Goal: Task Accomplishment & Management: Manage account settings

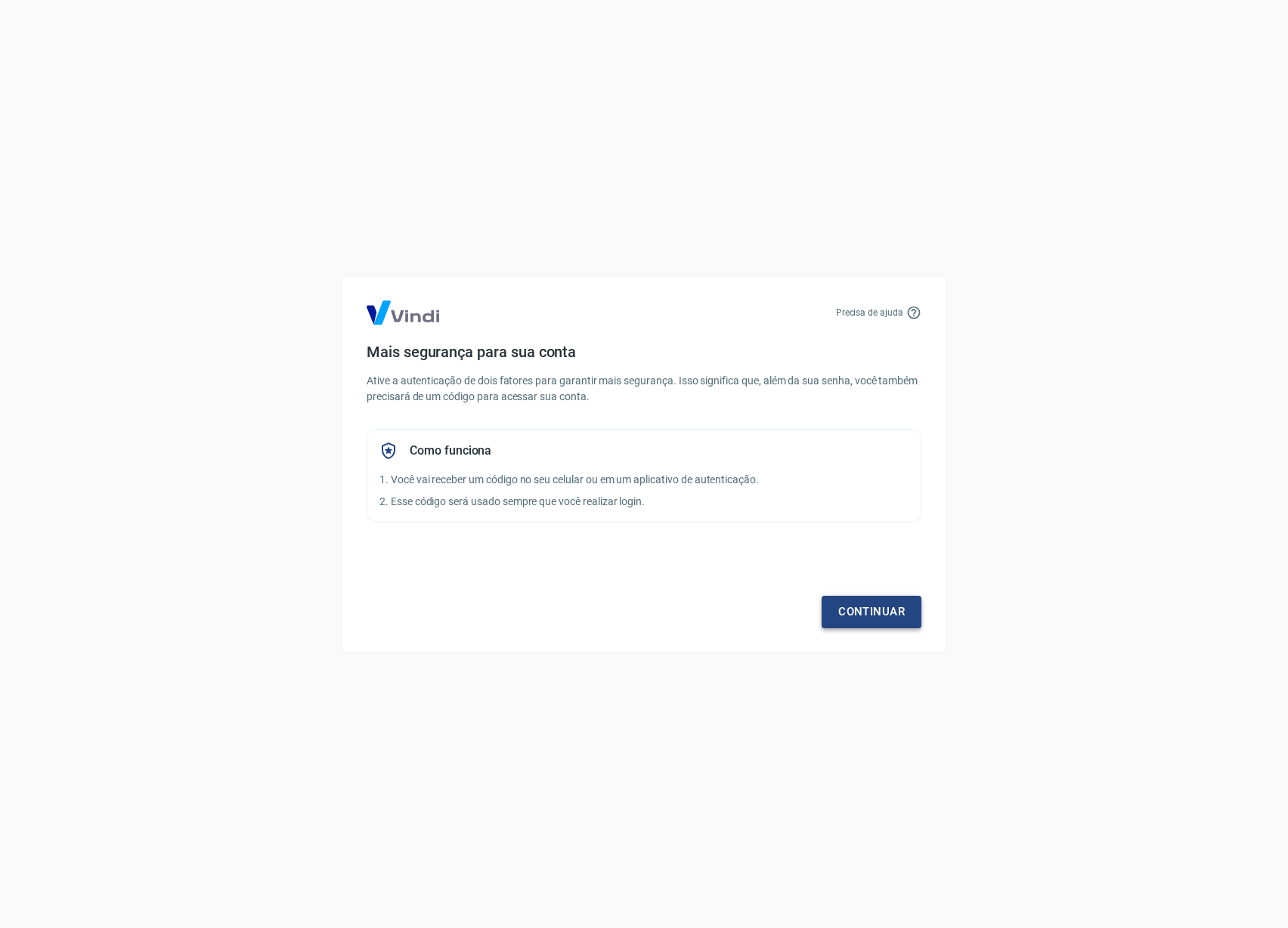
click at [835, 616] on link "Continuar" at bounding box center [871, 612] width 100 height 32
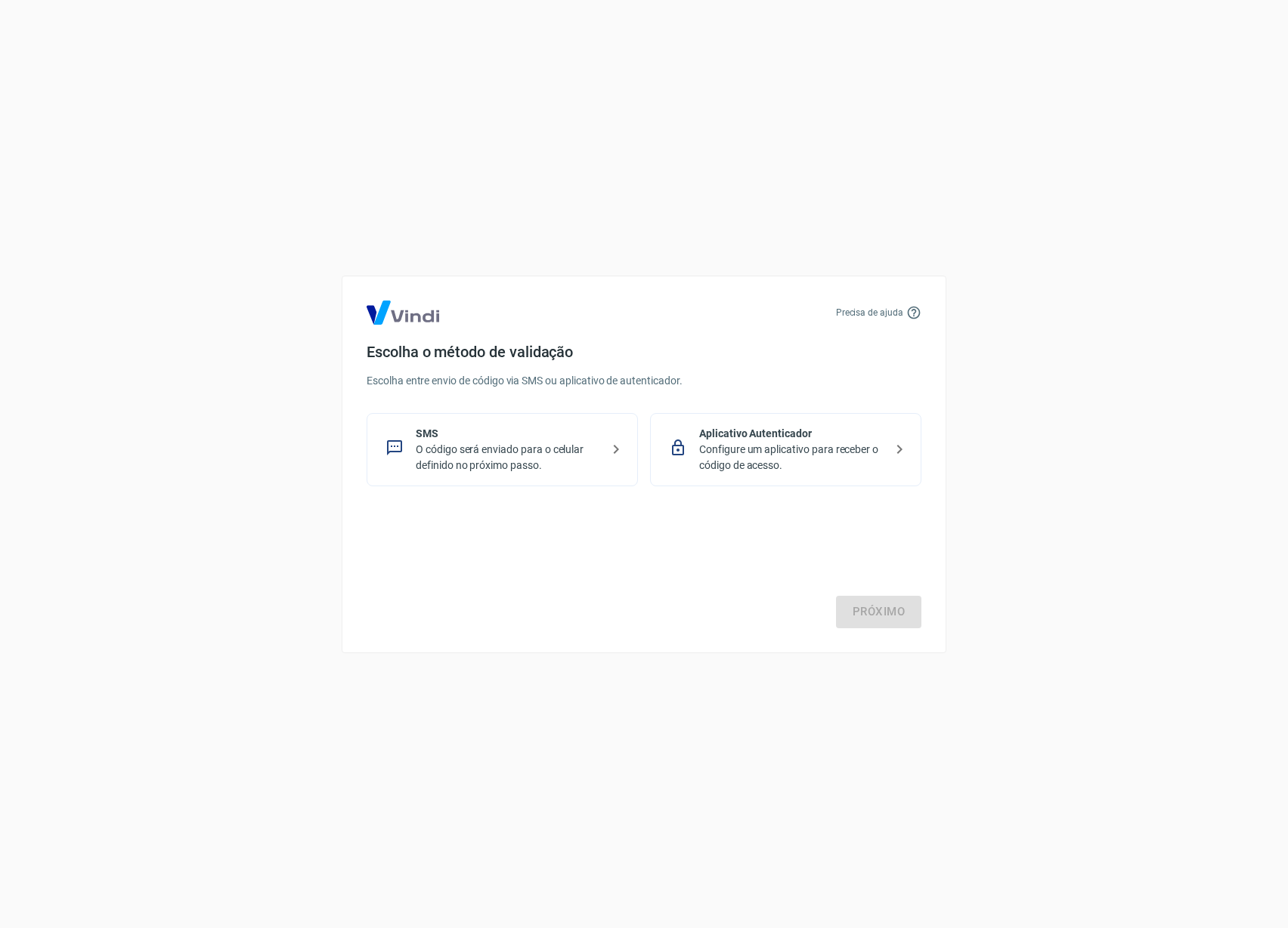
click at [587, 457] on p "O código será enviado para o celular definido no próximo passo." at bounding box center [508, 457] width 186 height 32
click at [591, 456] on p "O código será enviado para o celular definido no próximo passo." at bounding box center [508, 457] width 186 height 32
click at [902, 620] on link "Próximo" at bounding box center [878, 612] width 85 height 32
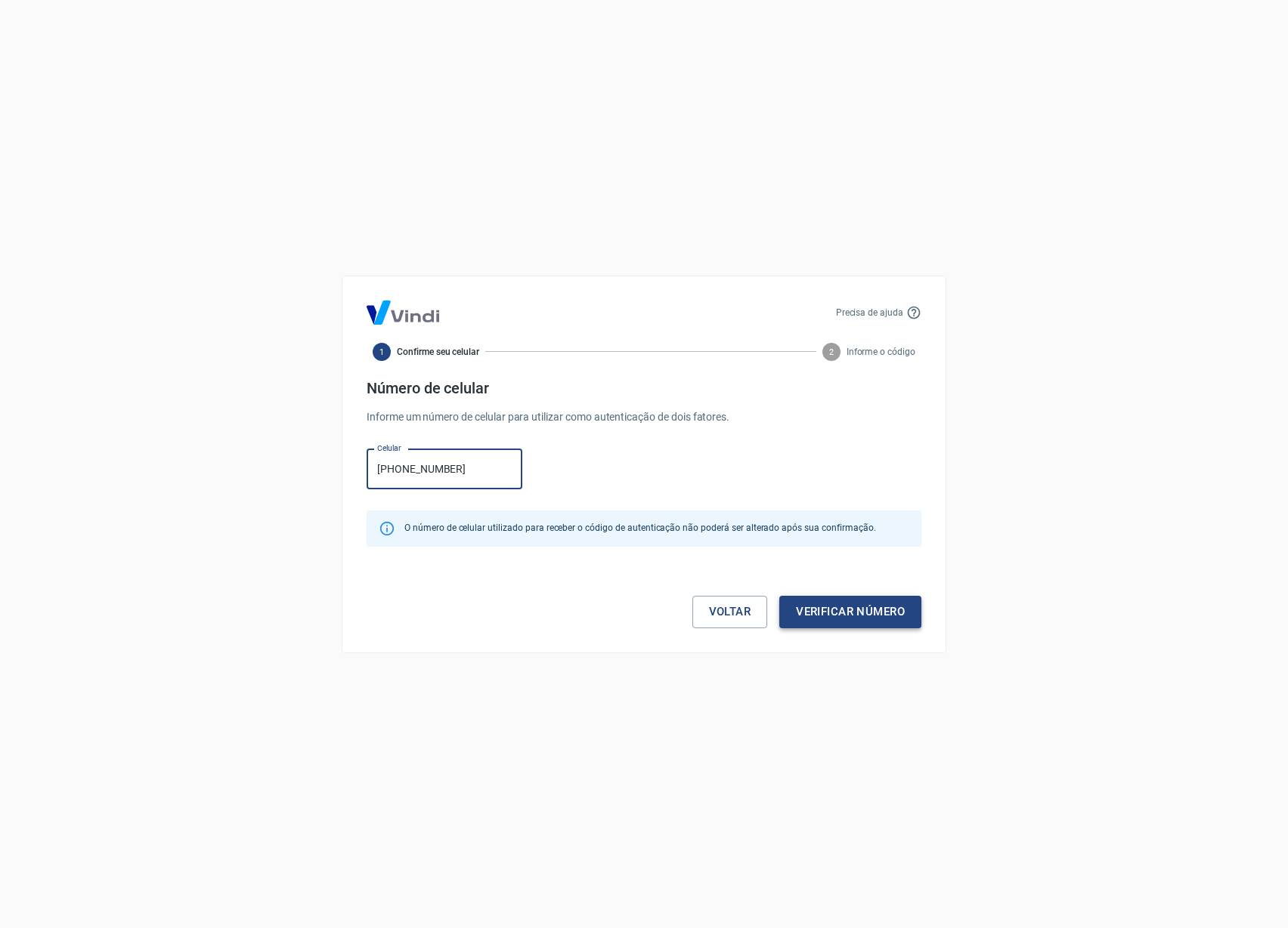
type input "[PHONE_NUMBER]"
click at [863, 620] on button "Verificar número" at bounding box center [850, 612] width 142 height 32
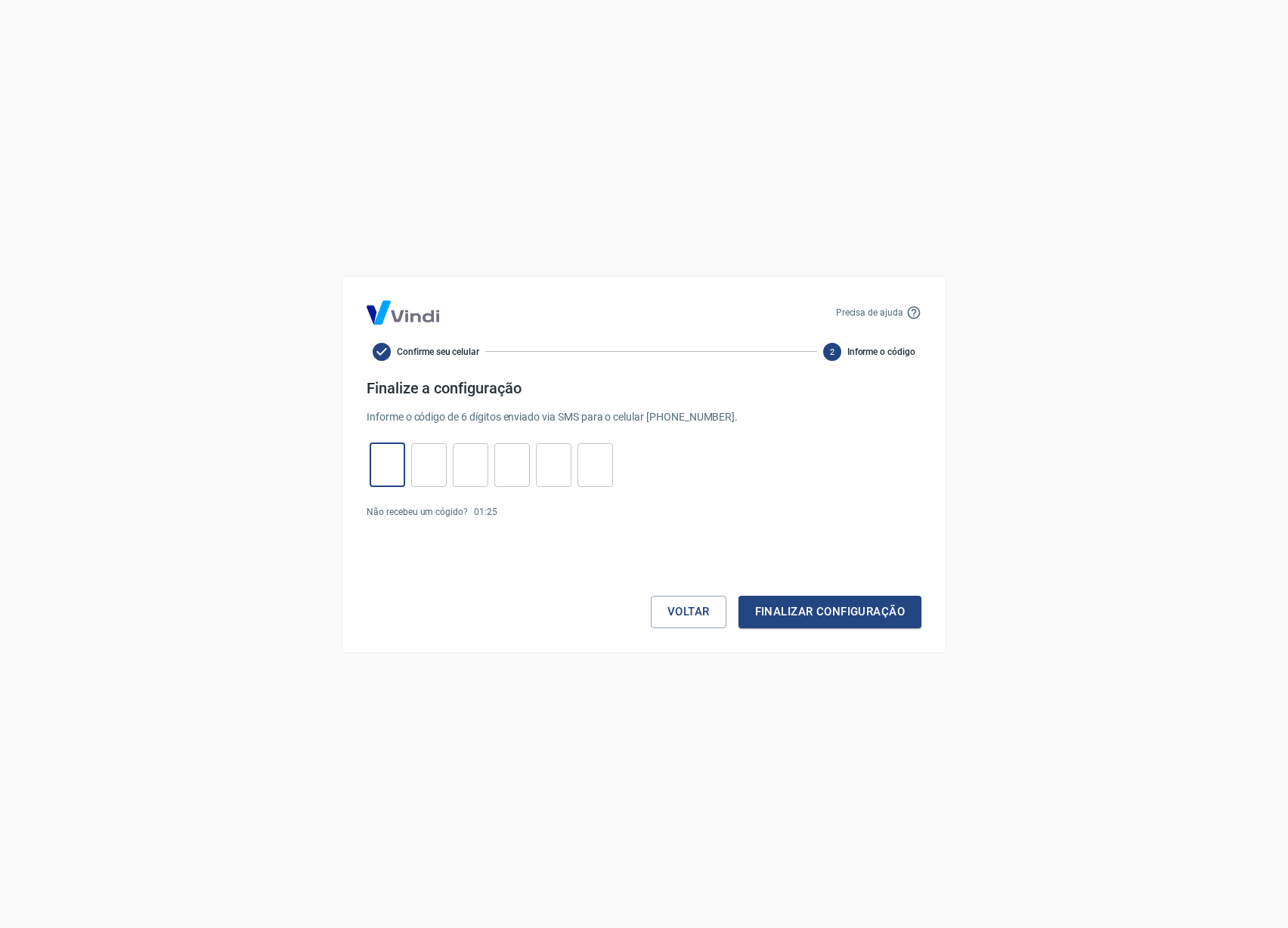
click at [373, 468] on input "tel" at bounding box center [387, 465] width 35 height 32
type input "2"
type input "9"
type input "7"
type input "5"
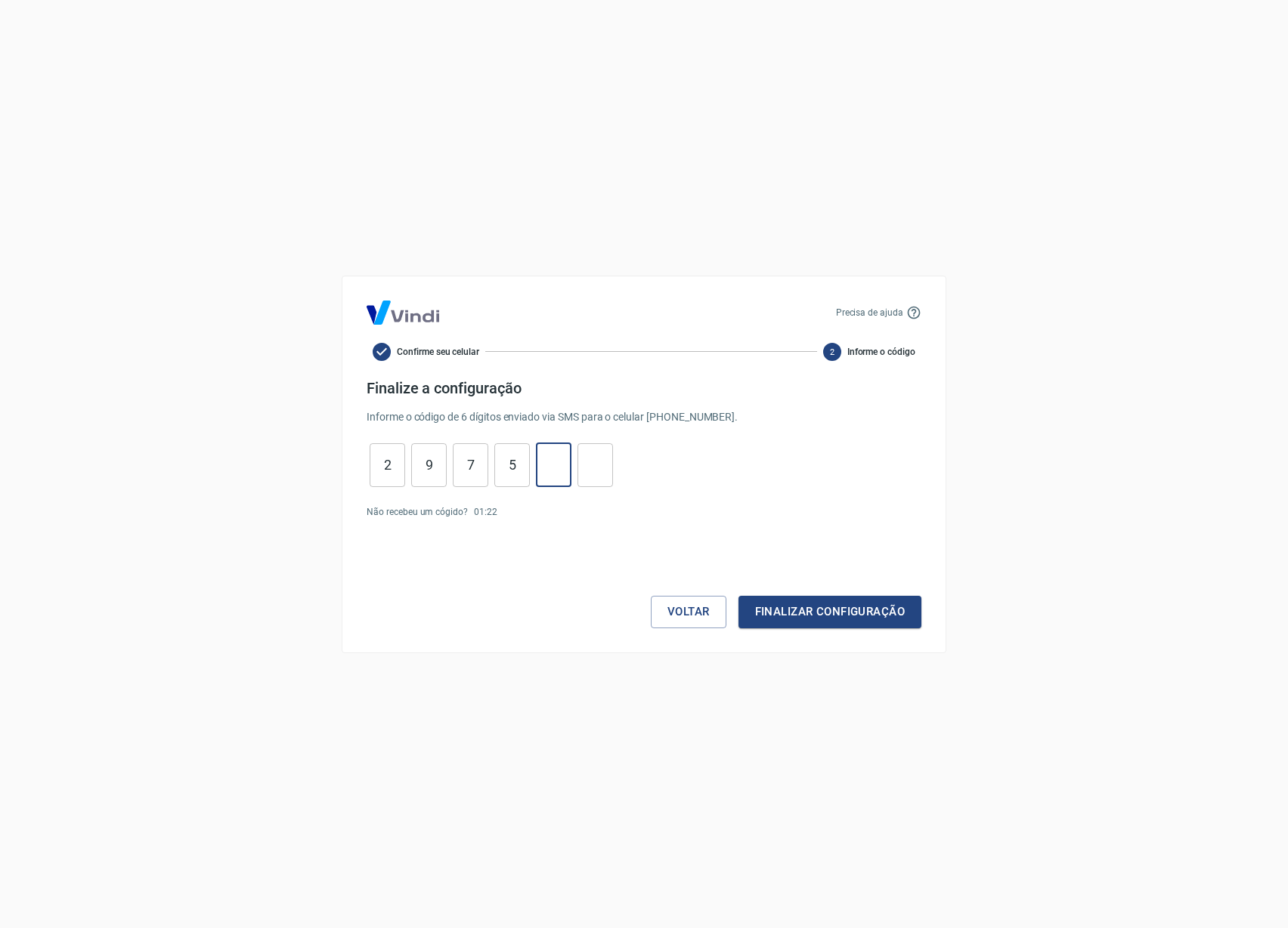
type input "1"
type input "5"
click at [840, 613] on button "Finalizar configuração" at bounding box center [830, 612] width 183 height 32
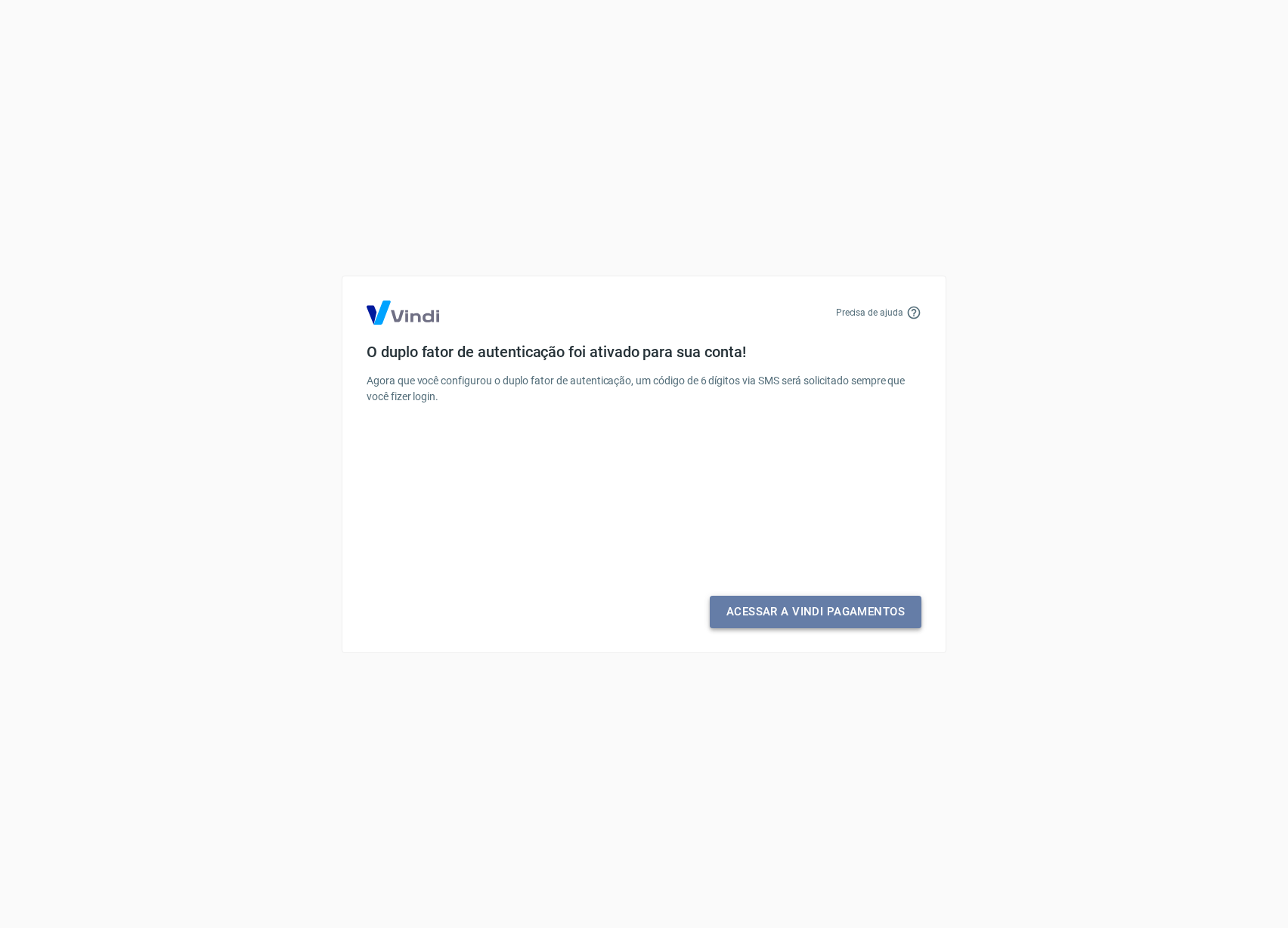
click at [840, 613] on link "Acessar a Vindi Pagamentos" at bounding box center [815, 612] width 212 height 32
